Goal: Obtain resource: Obtain resource

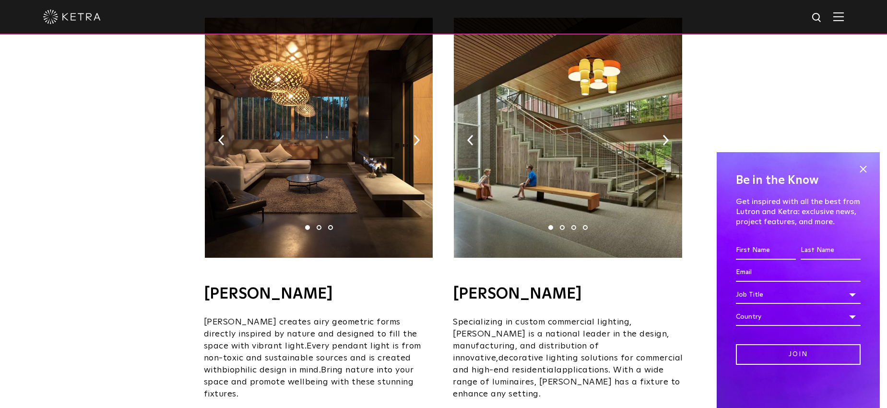
scroll to position [666, 0]
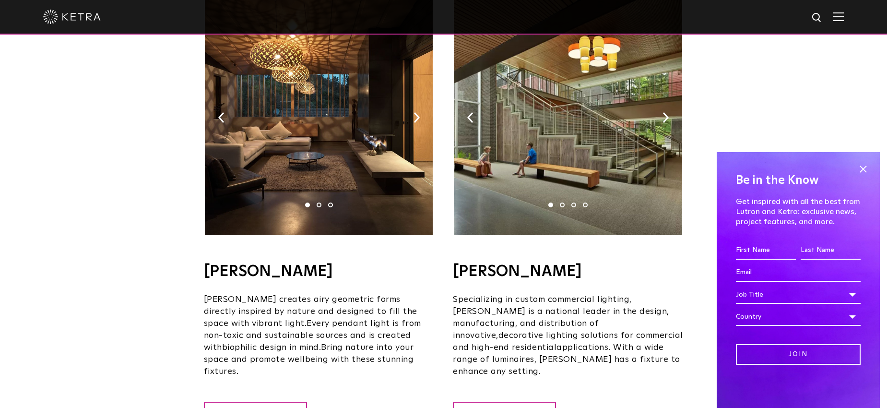
click at [871, 169] on div "Be in the Know Get inspired with all the best from Lutron and [PERSON_NAME]: ex…" at bounding box center [798, 280] width 163 height 256
click at [863, 169] on span at bounding box center [863, 169] width 14 height 14
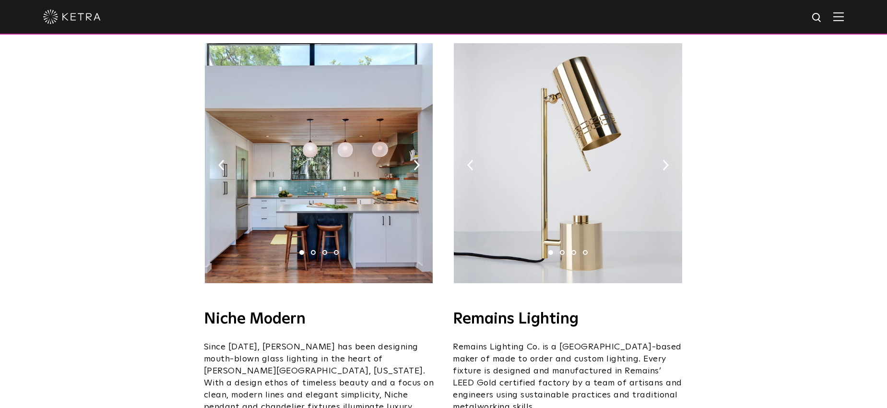
scroll to position [1072, 0]
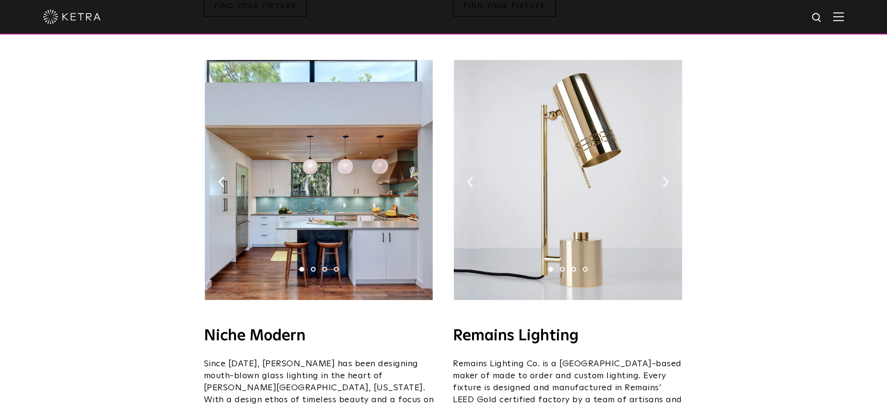
click at [415, 177] on img at bounding box center [417, 182] width 6 height 11
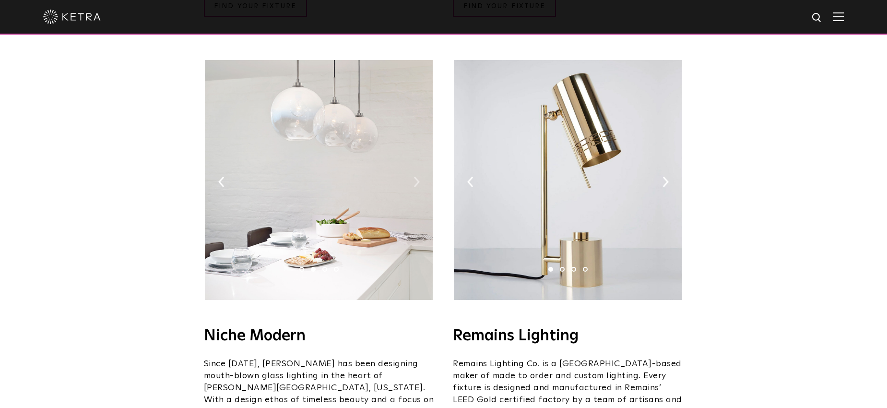
click at [415, 177] on img at bounding box center [417, 182] width 6 height 11
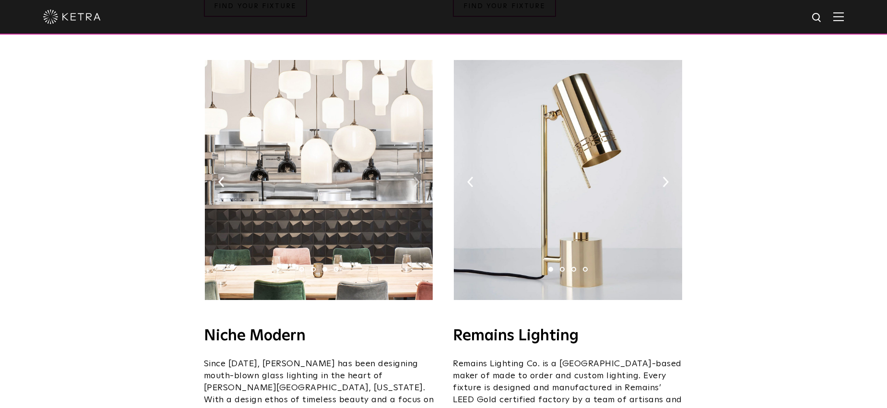
click at [415, 177] on img at bounding box center [417, 182] width 6 height 11
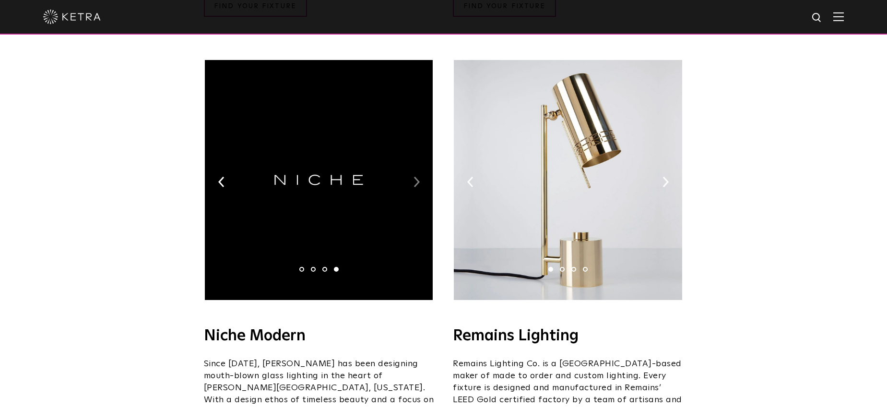
click at [415, 177] on img at bounding box center [417, 182] width 6 height 11
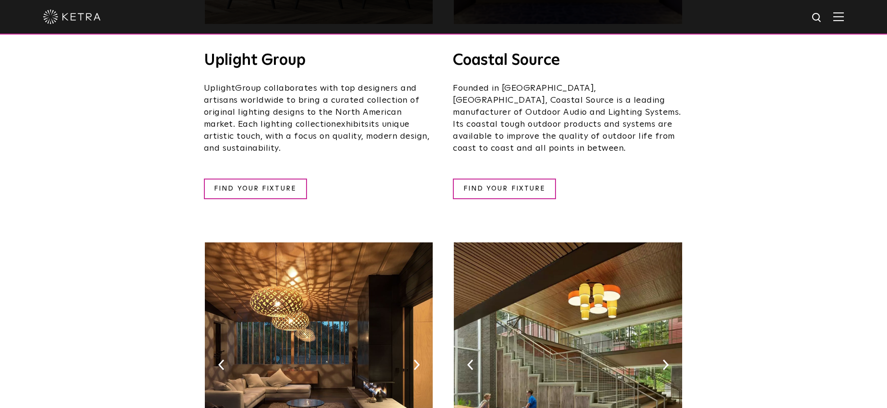
scroll to position [388, 0]
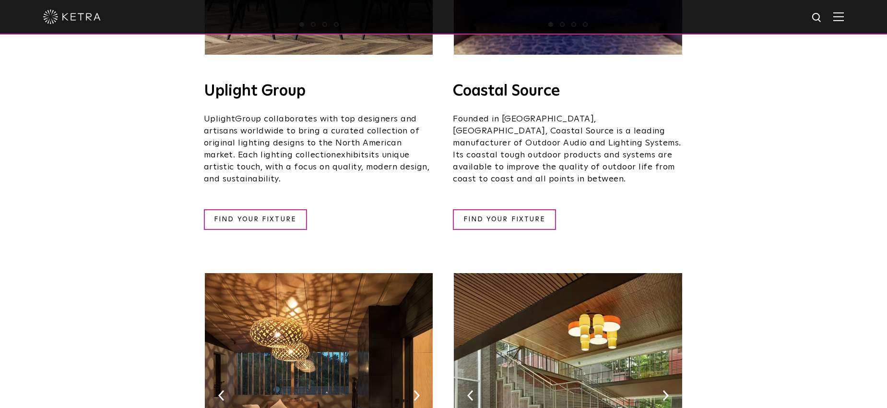
click at [844, 18] on img at bounding box center [839, 16] width 11 height 9
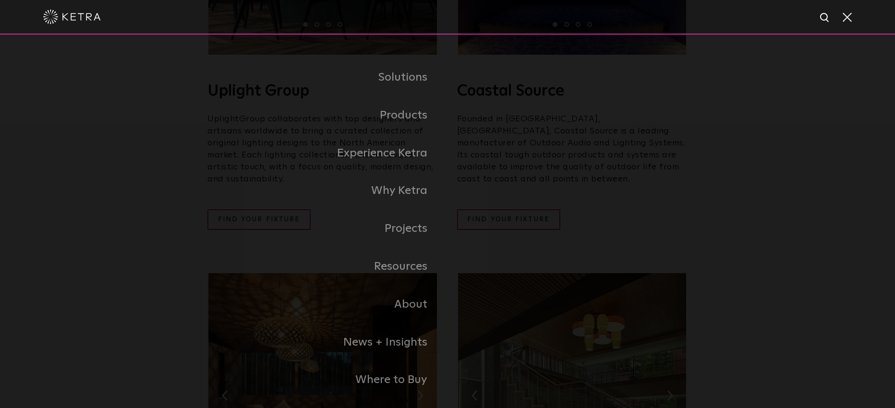
click at [702, 110] on div "Solutions Commercial Residential Products Commercial Products Residential Produ…" at bounding box center [447, 229] width 895 height 388
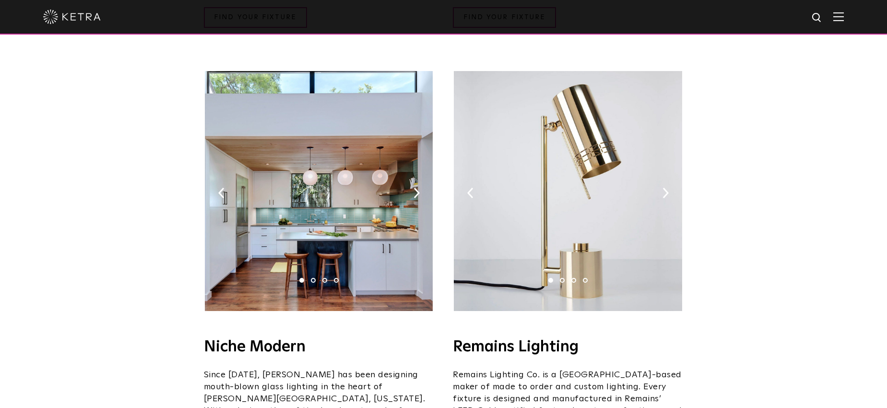
scroll to position [1081, 0]
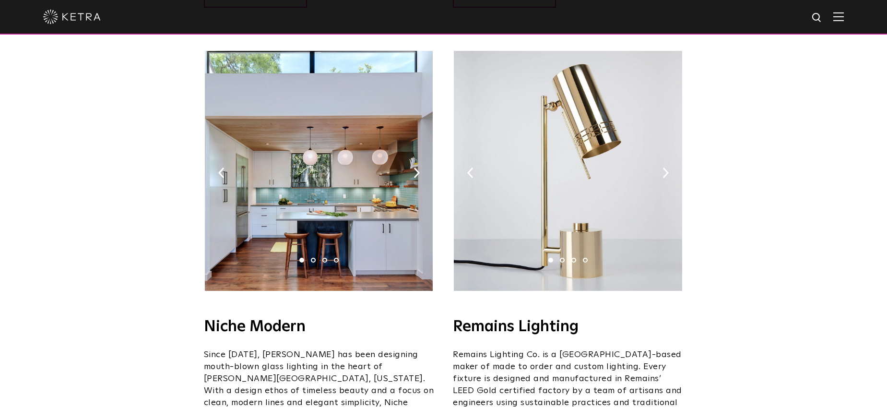
click at [580, 197] on img at bounding box center [568, 171] width 228 height 240
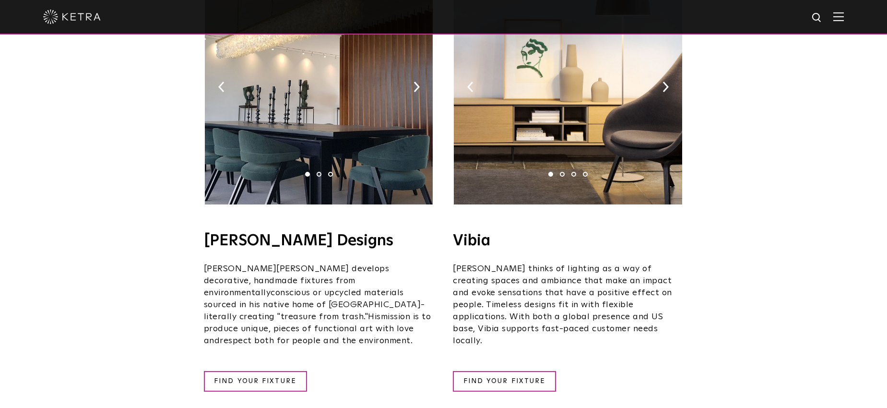
scroll to position [1681, 0]
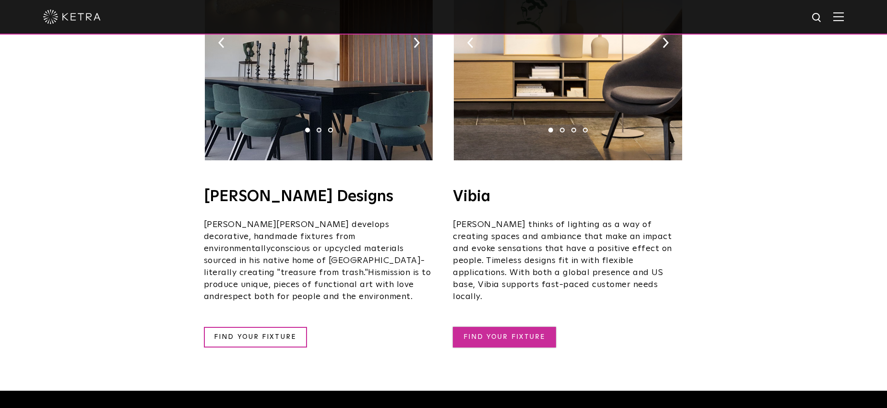
click at [525, 327] on link "FIND YOUR FIXTURE" at bounding box center [504, 337] width 103 height 21
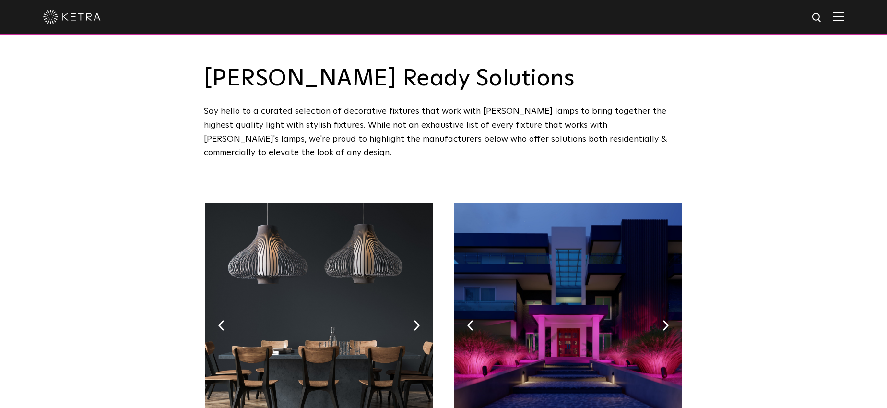
click at [844, 13] on img at bounding box center [839, 16] width 11 height 9
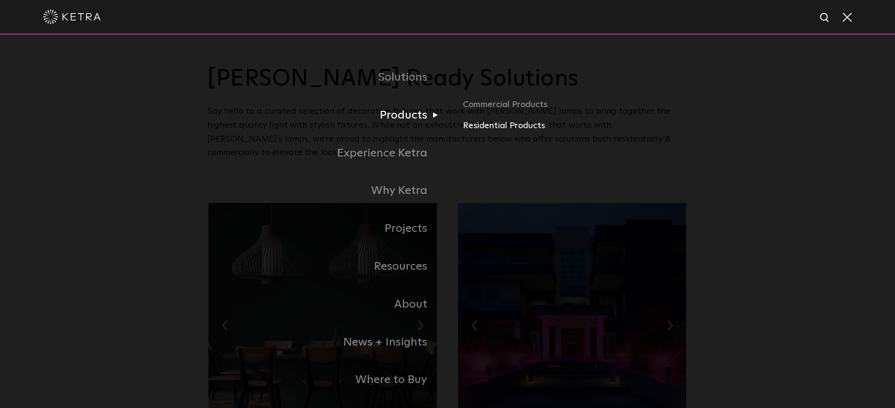
click at [482, 122] on link "Residential Products" at bounding box center [575, 126] width 225 height 14
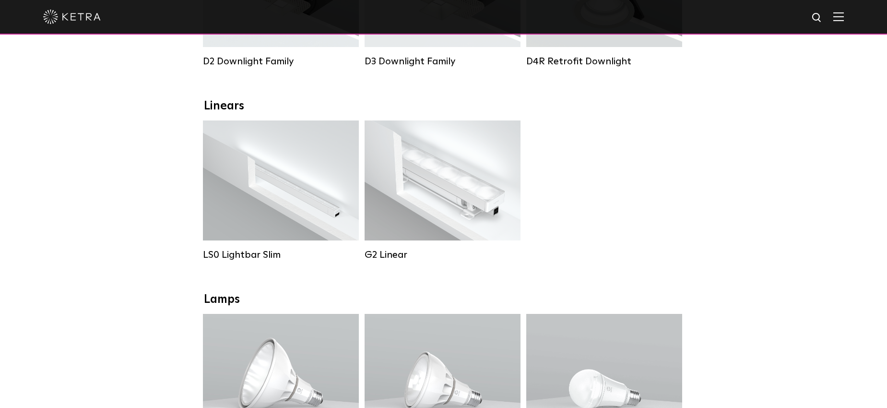
scroll to position [362, 0]
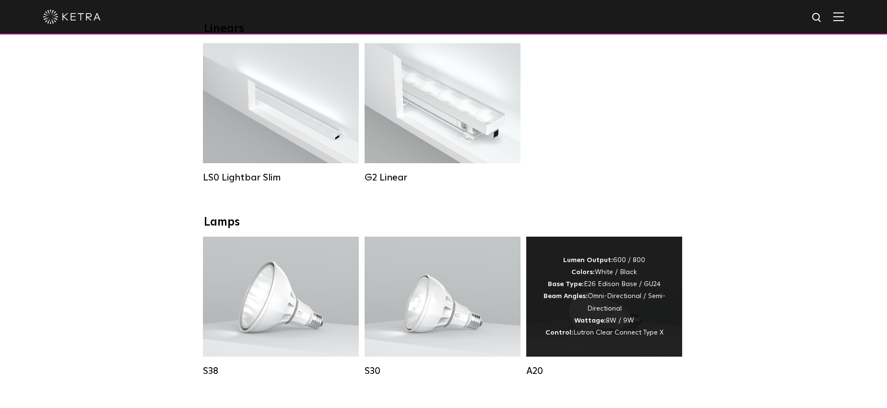
click at [650, 283] on div "Lumen Output: 600 / 800 Colors: White / Black Base Type: E26 Edison Base / GU24…" at bounding box center [604, 296] width 127 height 84
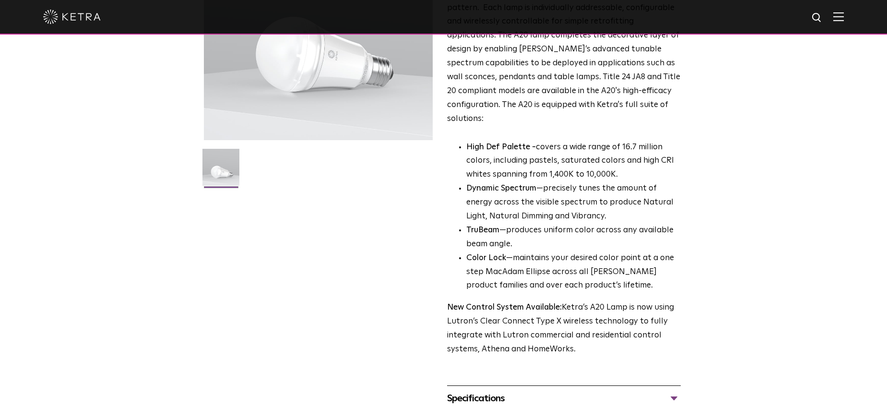
scroll to position [273, 0]
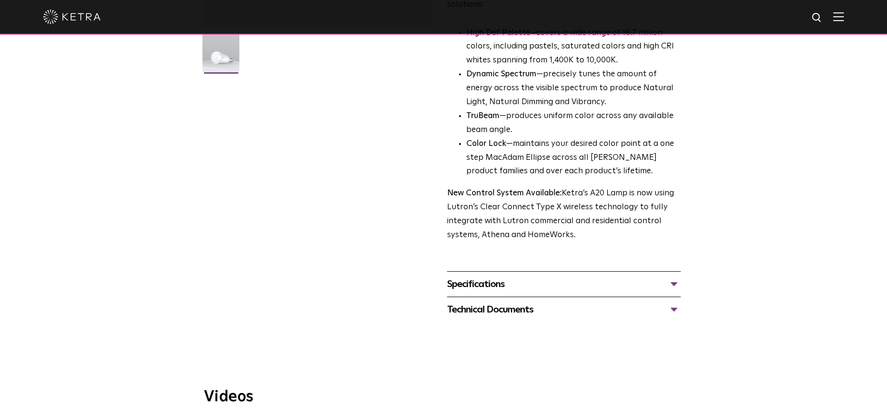
click at [593, 276] on div "Specifications" at bounding box center [564, 283] width 234 height 15
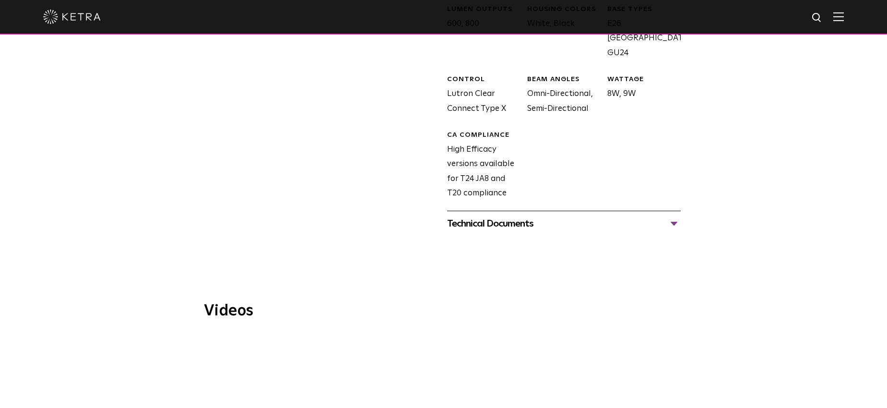
scroll to position [593, 0]
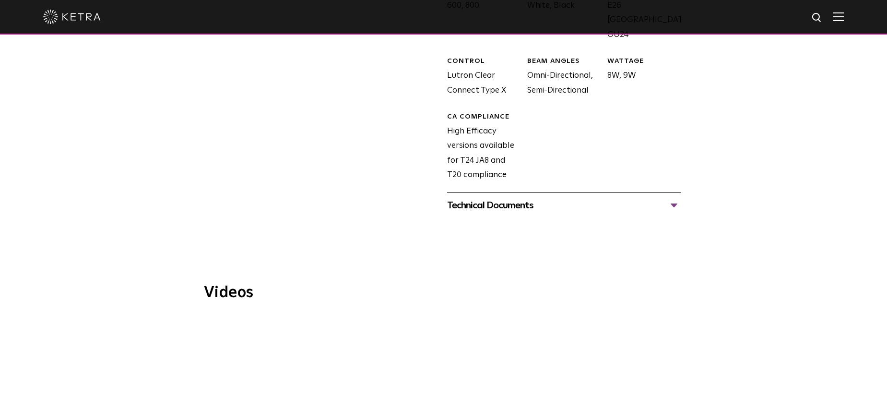
click at [678, 198] on div "Technical Documents" at bounding box center [564, 205] width 234 height 15
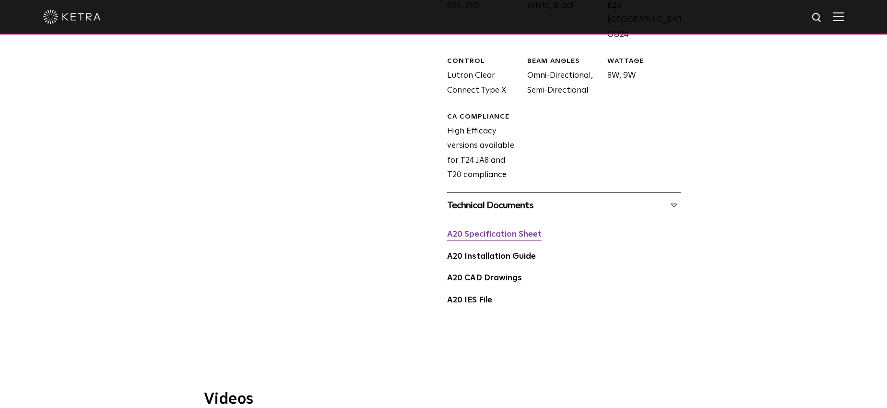
click at [514, 230] on link "A20 Specification Sheet" at bounding box center [494, 234] width 95 height 8
